Goal: Information Seeking & Learning: Learn about a topic

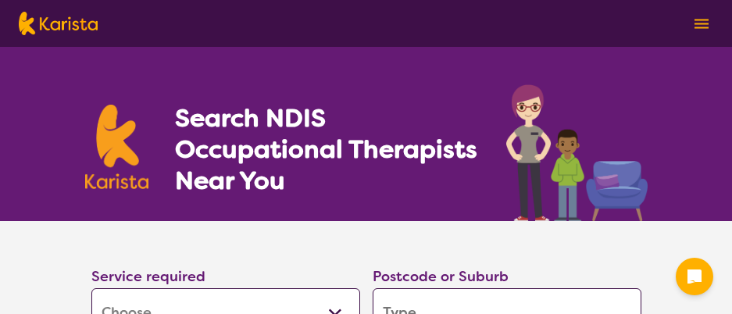
select select "[MEDICAL_DATA]"
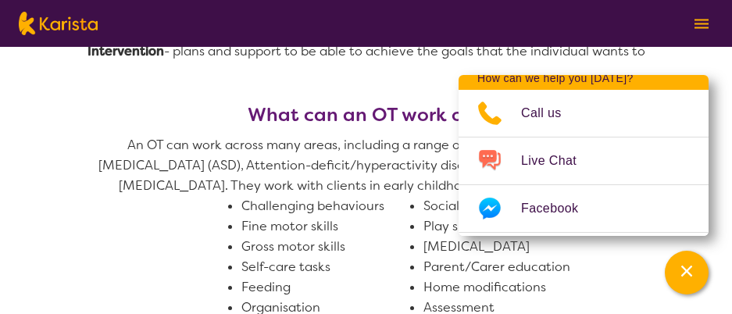
scroll to position [865, 0]
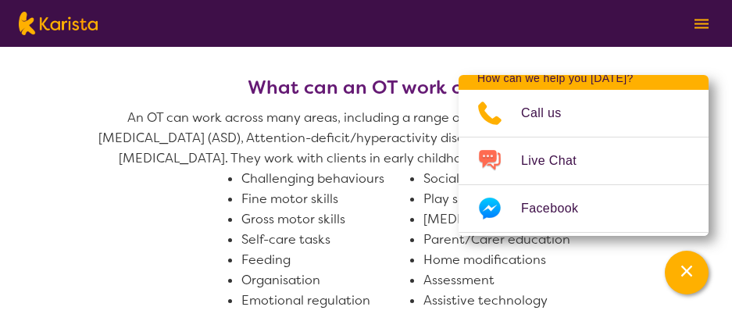
click at [584, 284] on li "Assessment" at bounding box center [508, 280] width 170 height 20
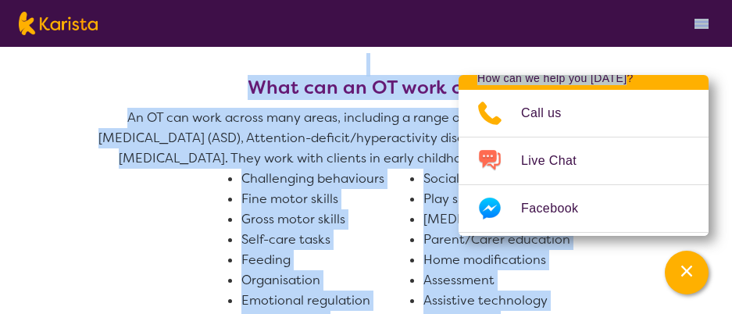
drag, startPoint x: 627, startPoint y: 79, endPoint x: 449, endPoint y: 27, distance: 185.5
click at [82, 205] on section "What is an Occupational Therapist (OT)? Occupational Therapists (OT’s) work wit…" at bounding box center [366, 253] width 600 height 861
click at [75, 203] on section "What is an Occupational Therapist (OT)? Occupational Therapists (OT’s) work wit…" at bounding box center [366, 253] width 600 height 861
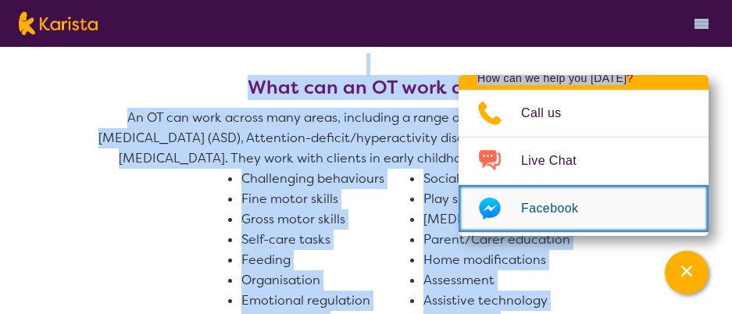
click at [570, 206] on span "Facebook" at bounding box center [559, 208] width 76 height 23
